Goal: Information Seeking & Learning: Understand process/instructions

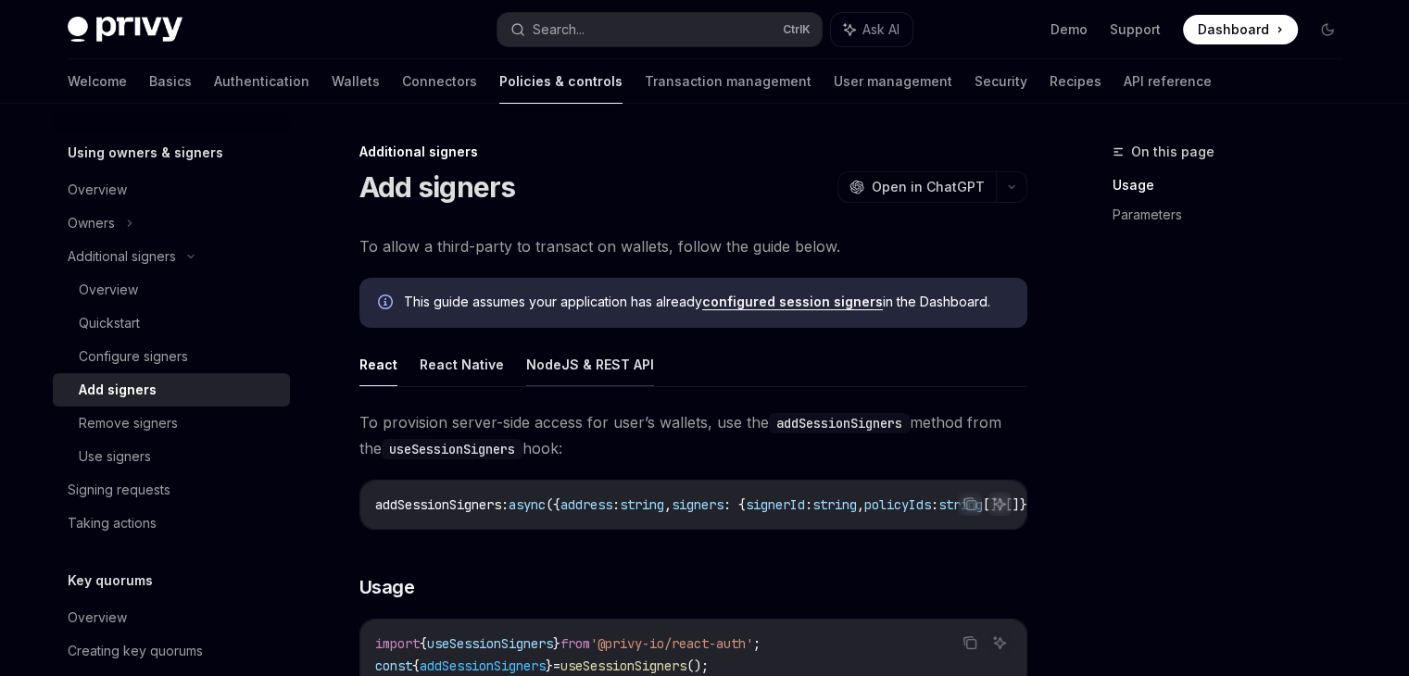
click at [578, 363] on button "NodeJS & REST API" at bounding box center [590, 365] width 128 height 44
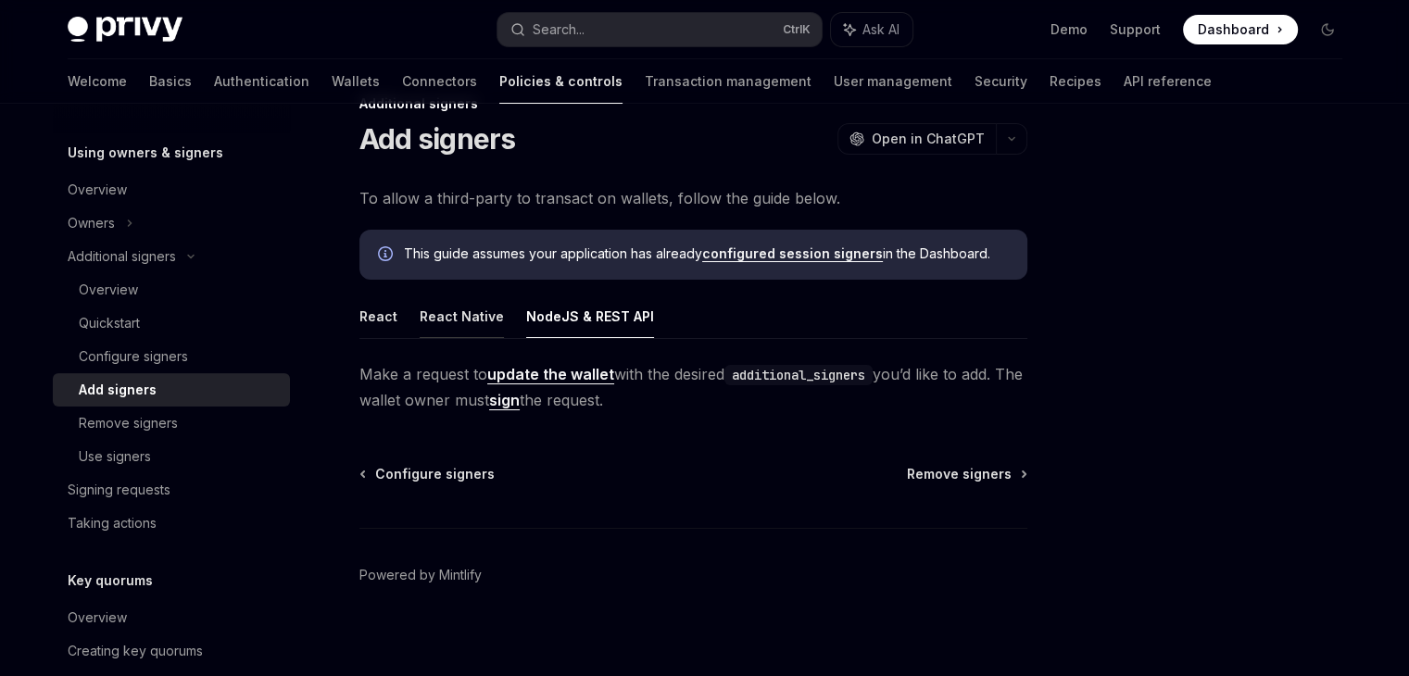
scroll to position [57, 0]
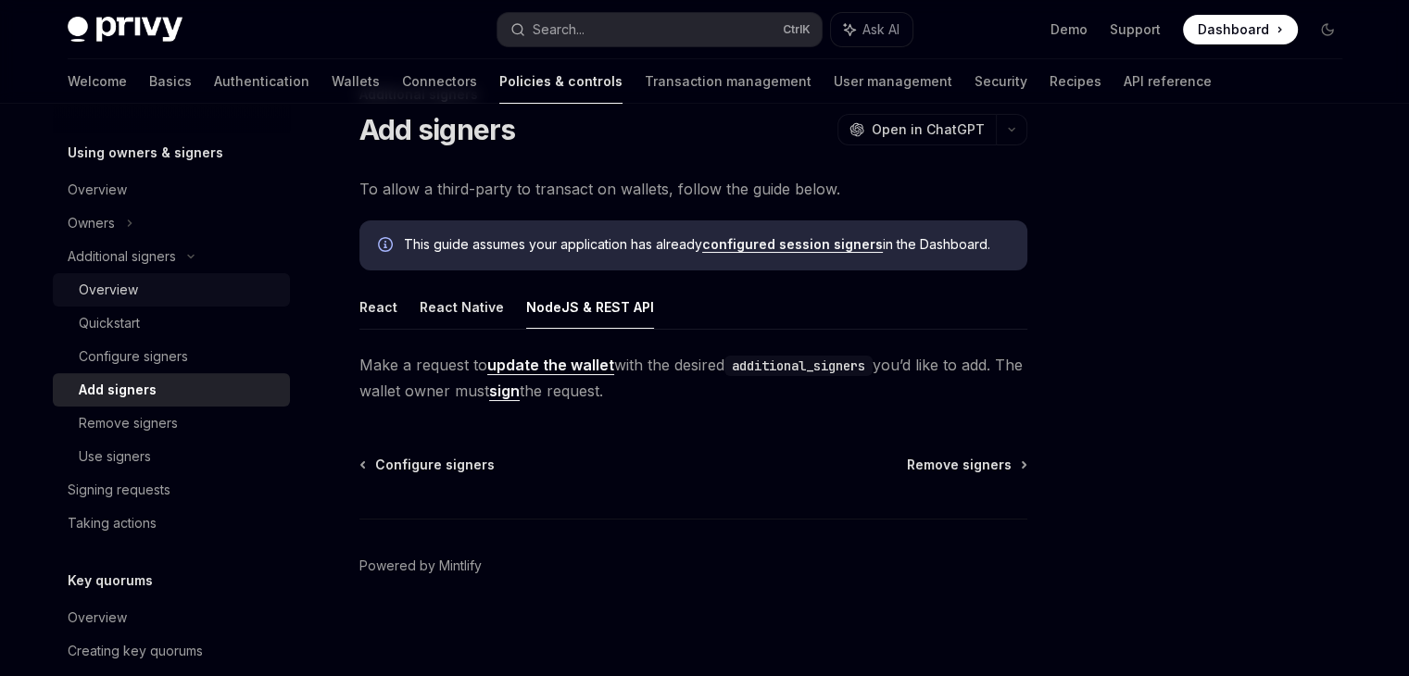
click at [149, 289] on div "Overview" at bounding box center [179, 290] width 200 height 22
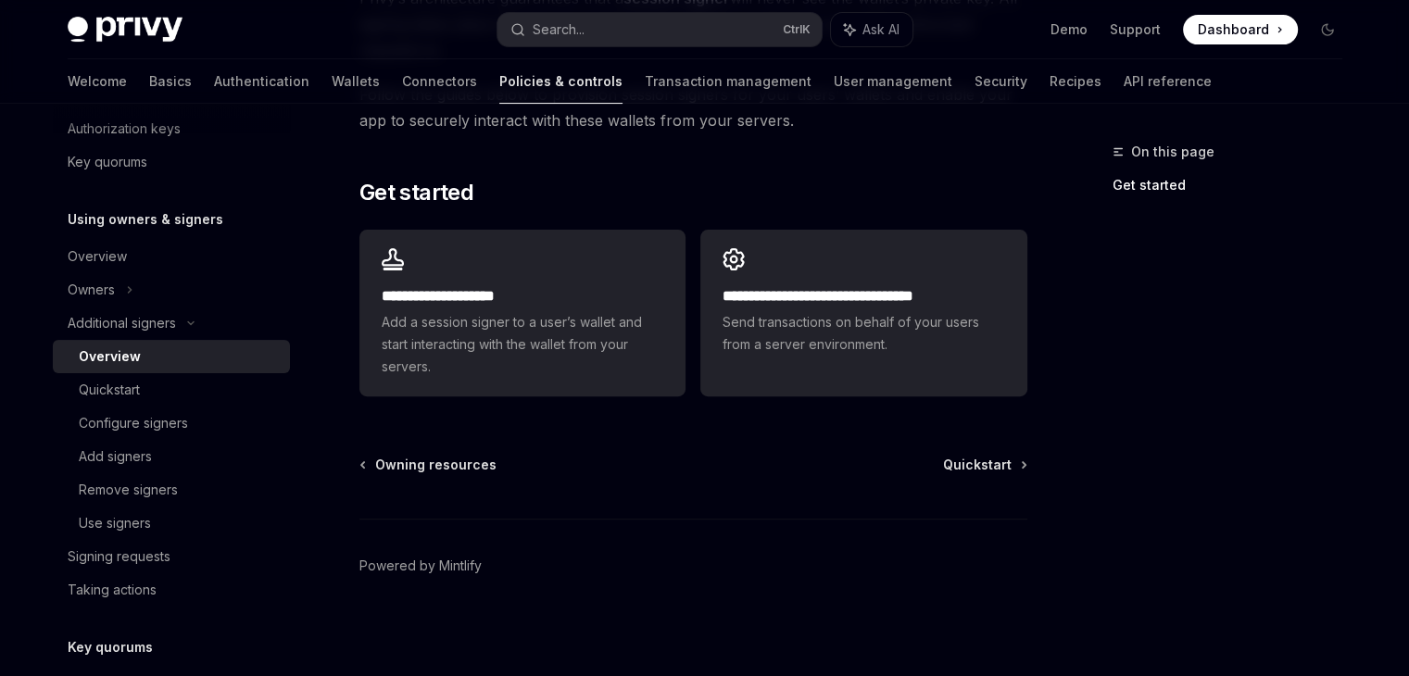
scroll to position [555, 0]
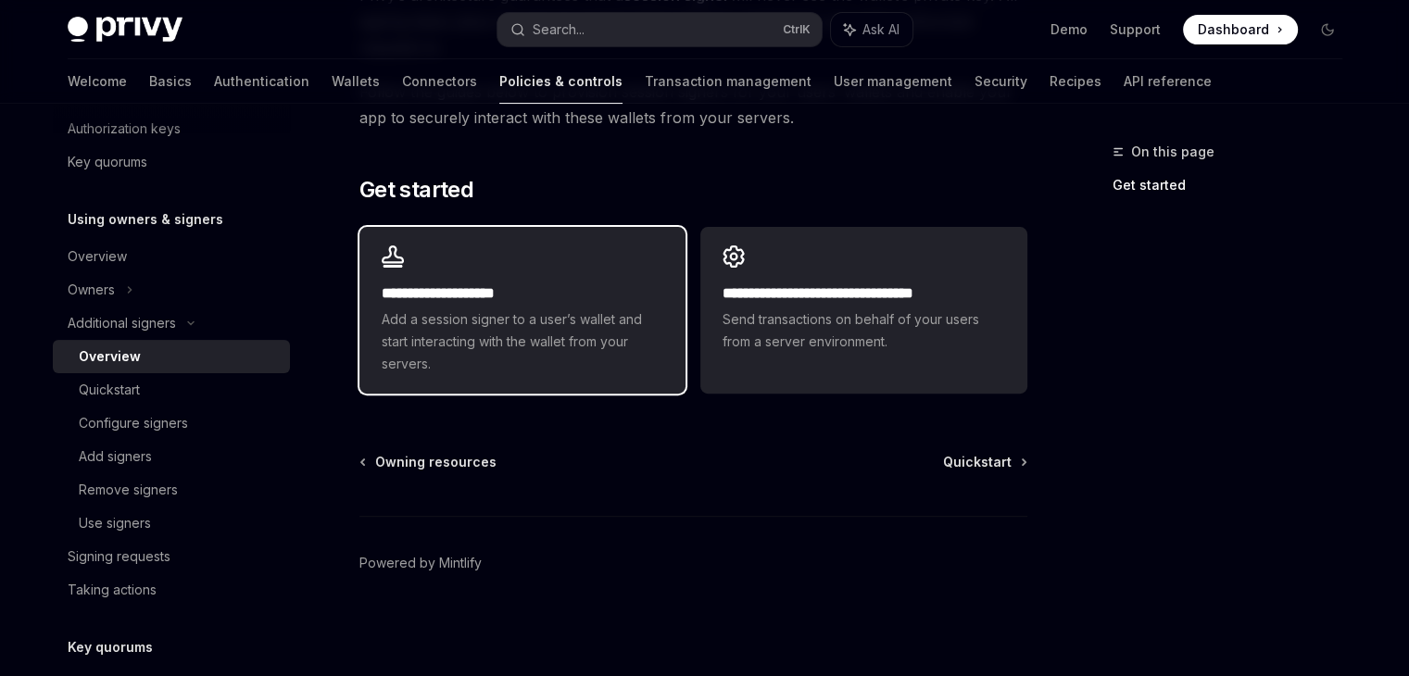
click at [548, 368] on span "Add a session signer to a user’s wallet and start interacting with the wallet f…" at bounding box center [523, 342] width 282 height 67
type textarea "*"
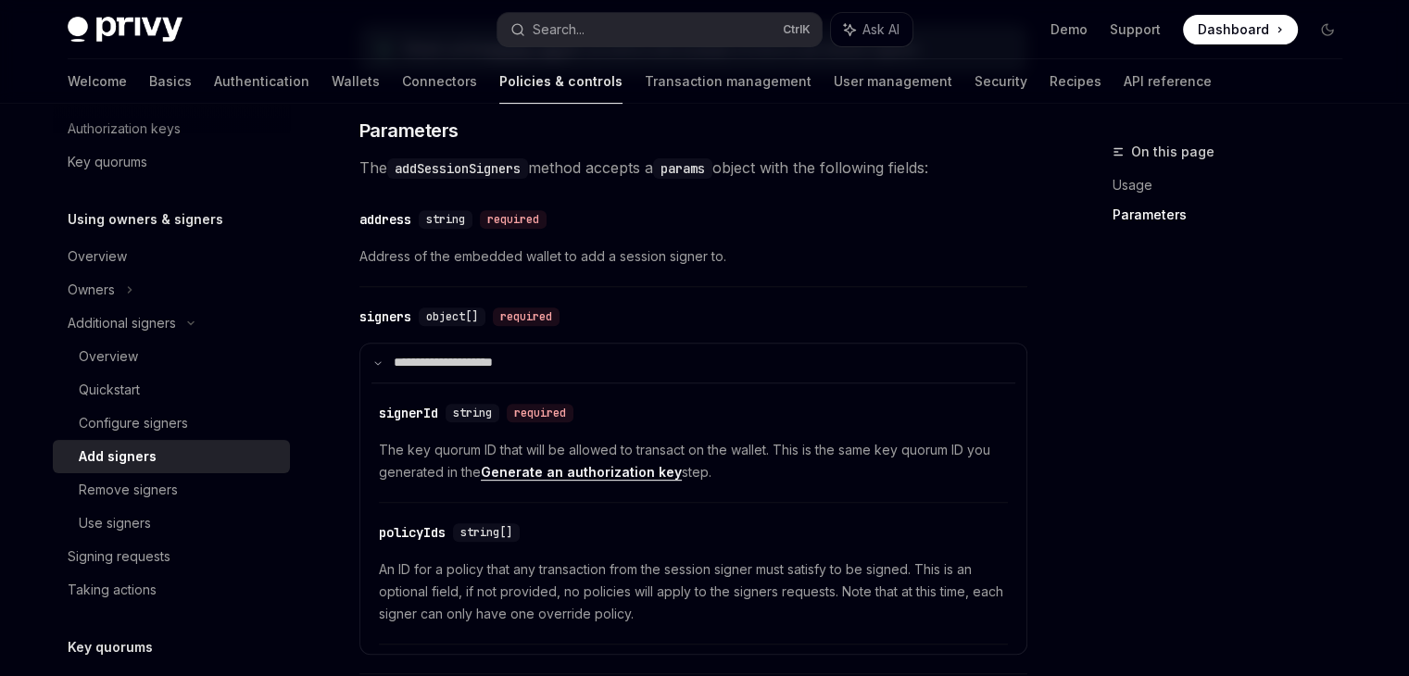
scroll to position [478, 0]
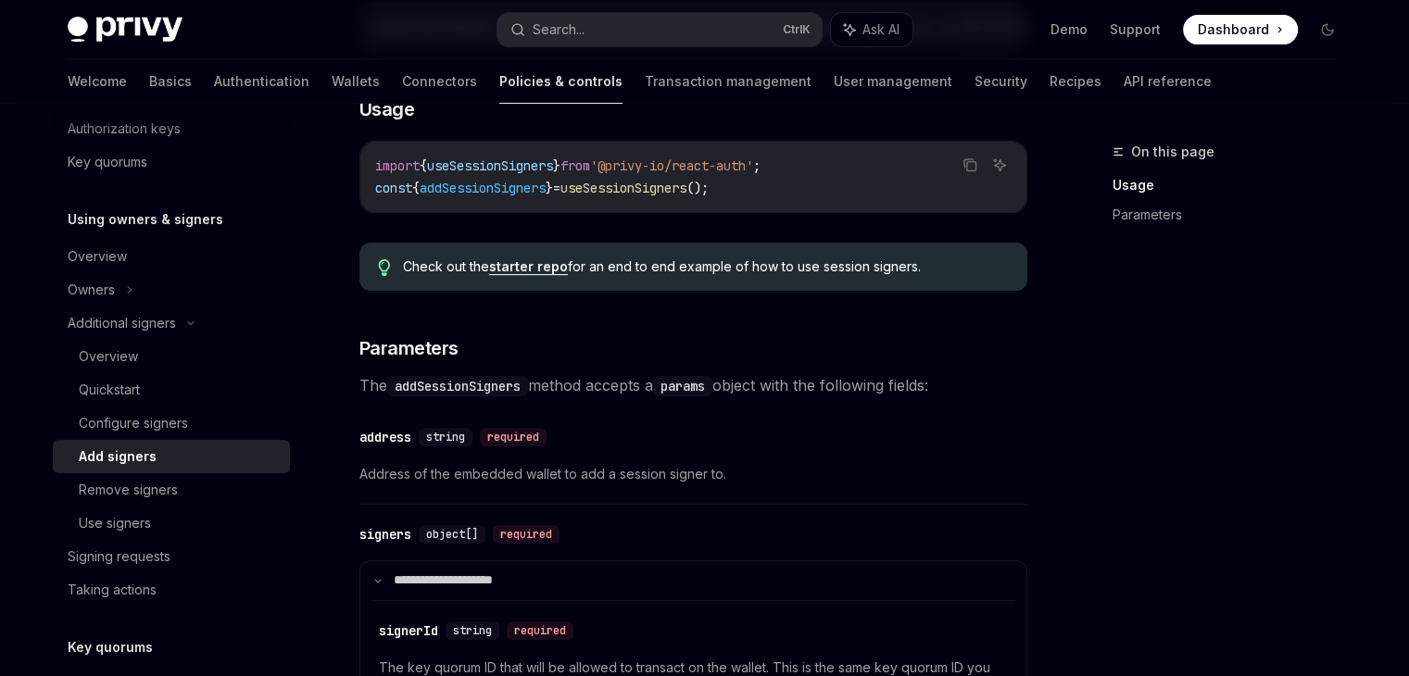
click at [536, 272] on link "starter repo" at bounding box center [528, 266] width 79 height 17
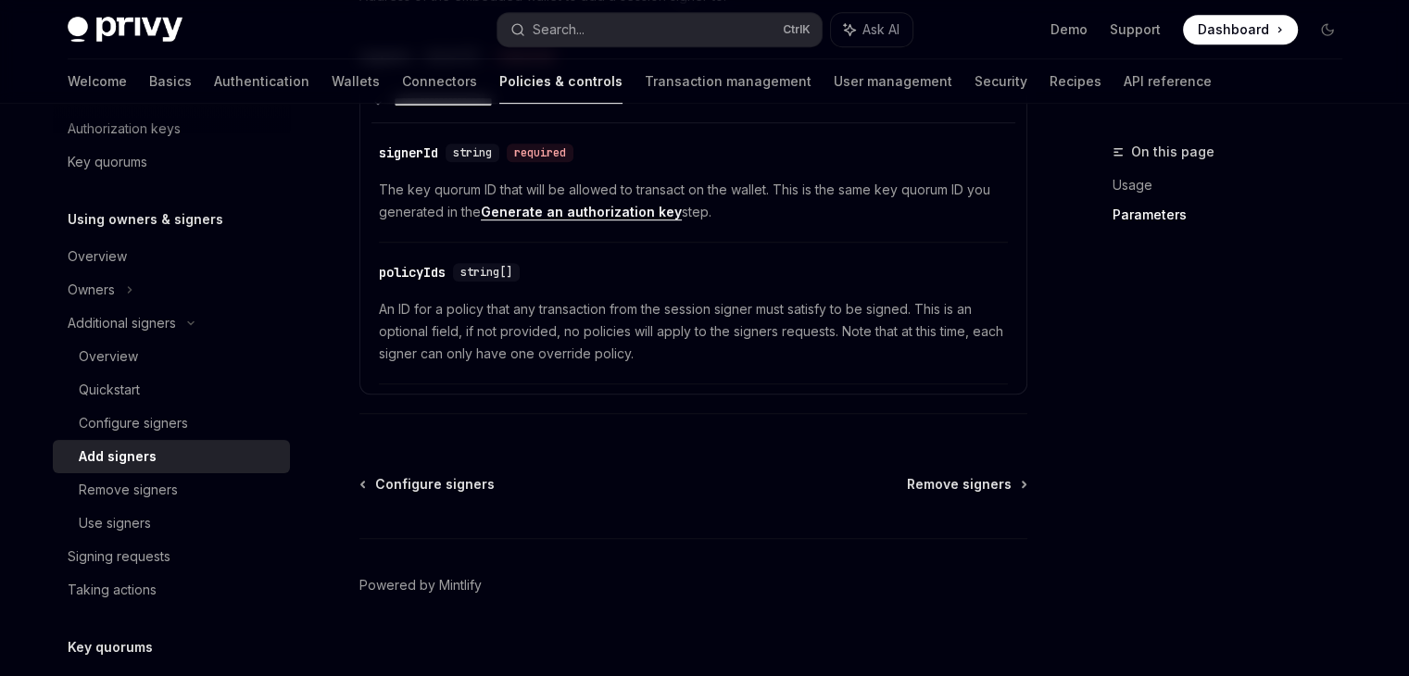
scroll to position [982, 0]
